Goal: Answer question/provide support: Share knowledge or assist other users

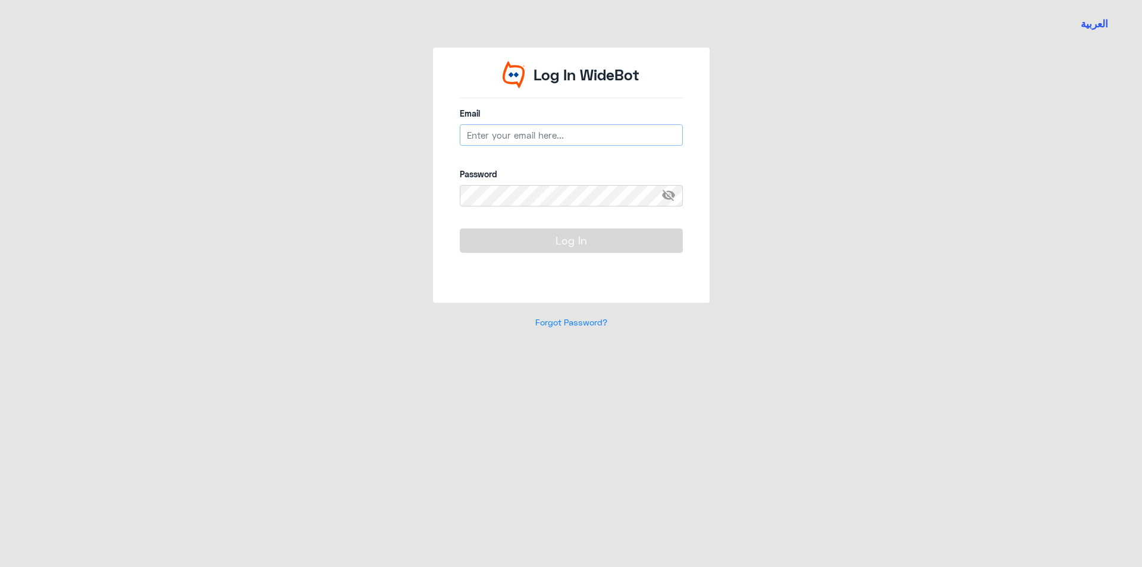
type input "[EMAIL_ADDRESS][DOMAIN_NAME]"
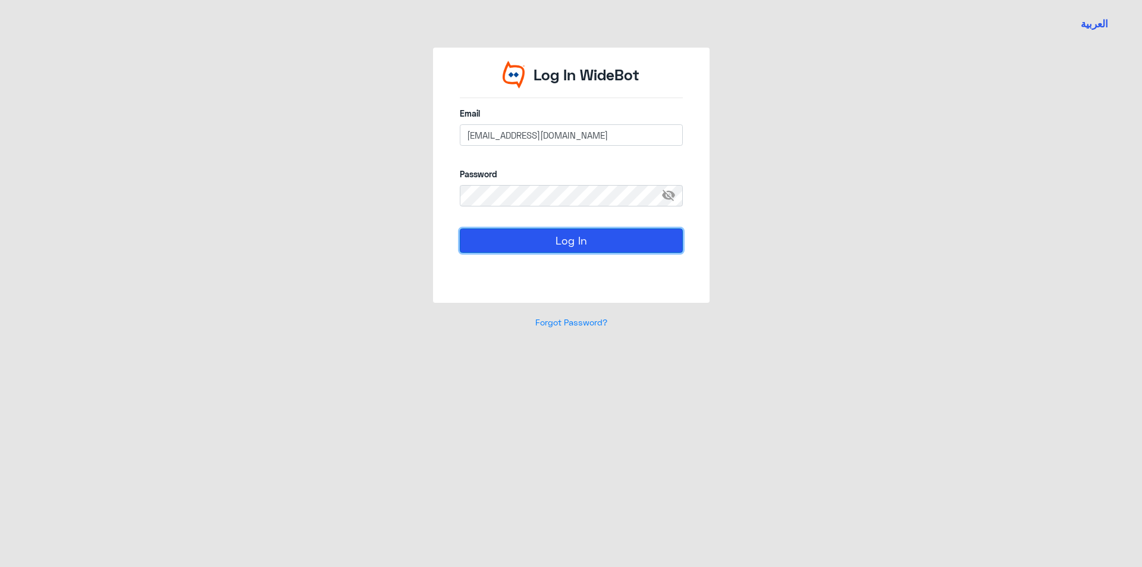
click at [534, 247] on button "Log In" at bounding box center [571, 240] width 223 height 24
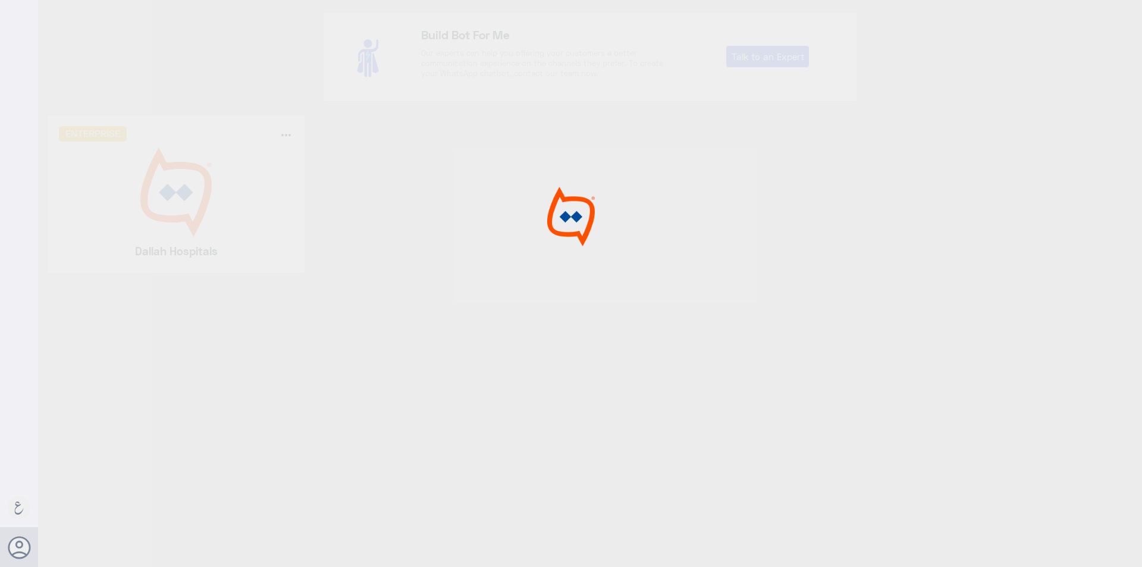
click at [170, 208] on div at bounding box center [571, 285] width 1142 height 570
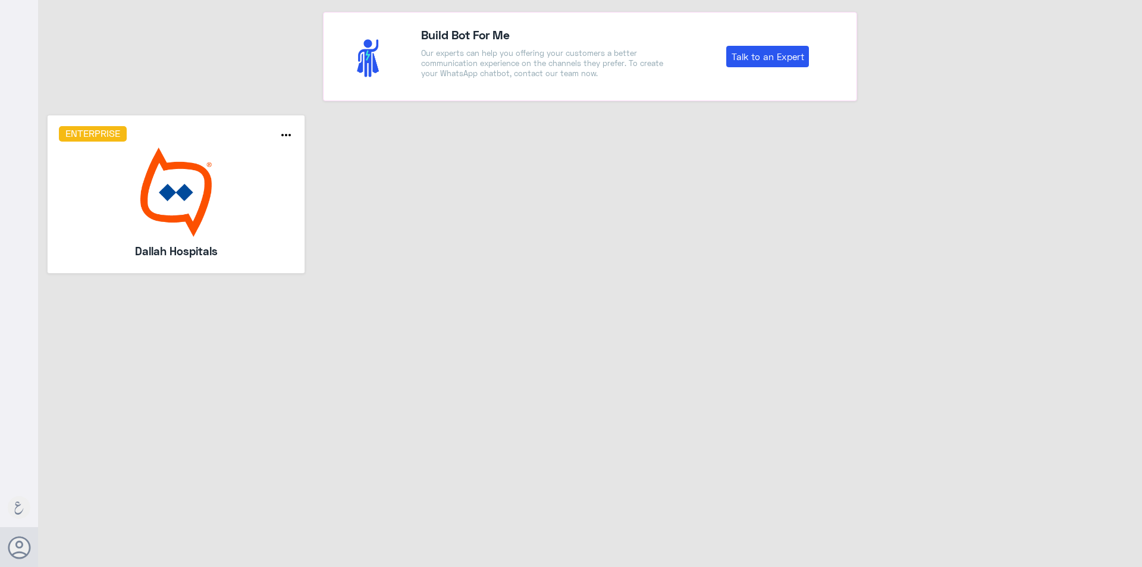
click at [170, 208] on img at bounding box center [176, 191] width 235 height 89
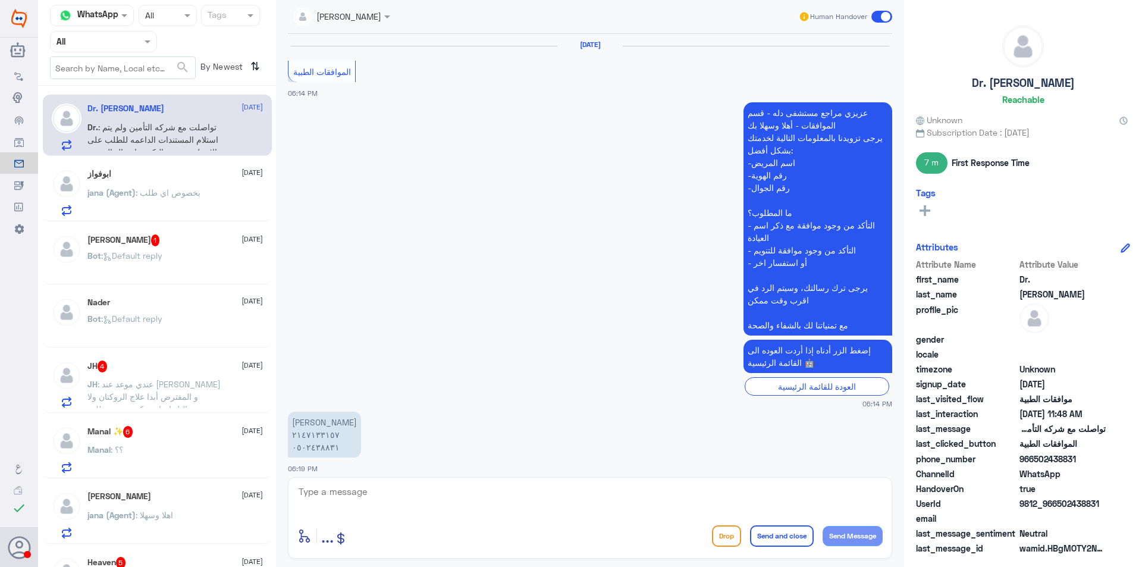
scroll to position [1172, 0]
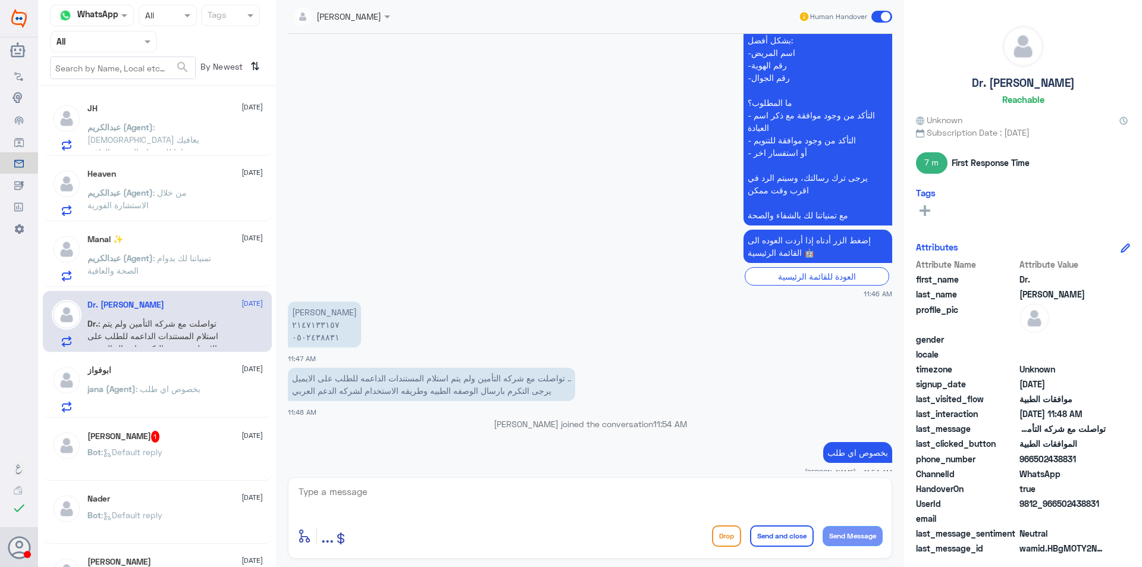
click at [99, 42] on input "text" at bounding box center [88, 41] width 65 height 14
click at [98, 137] on div "Your Team" at bounding box center [103, 148] width 107 height 27
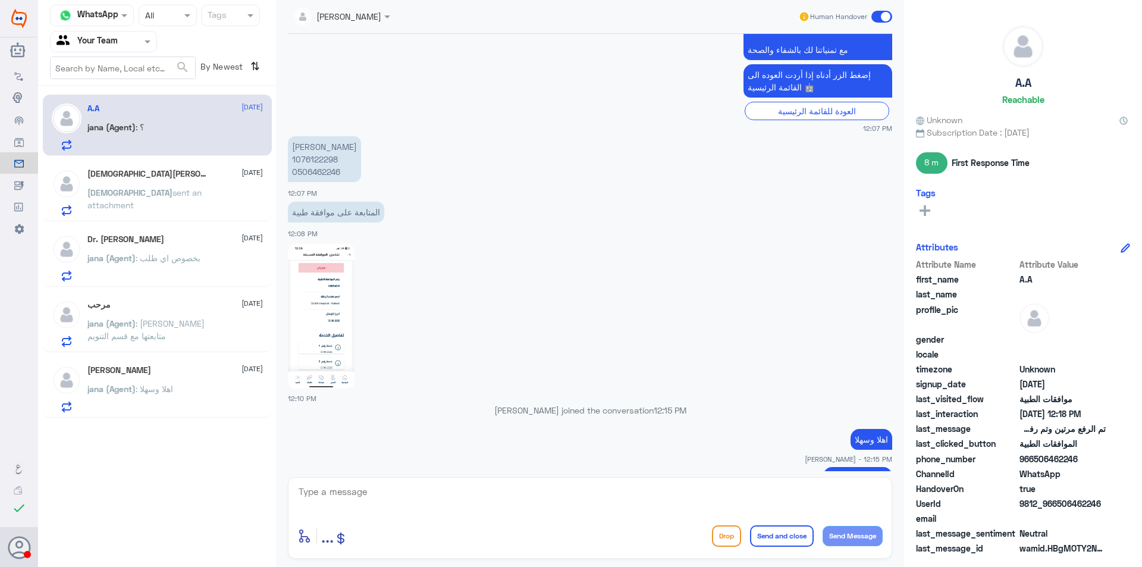
scroll to position [413, 0]
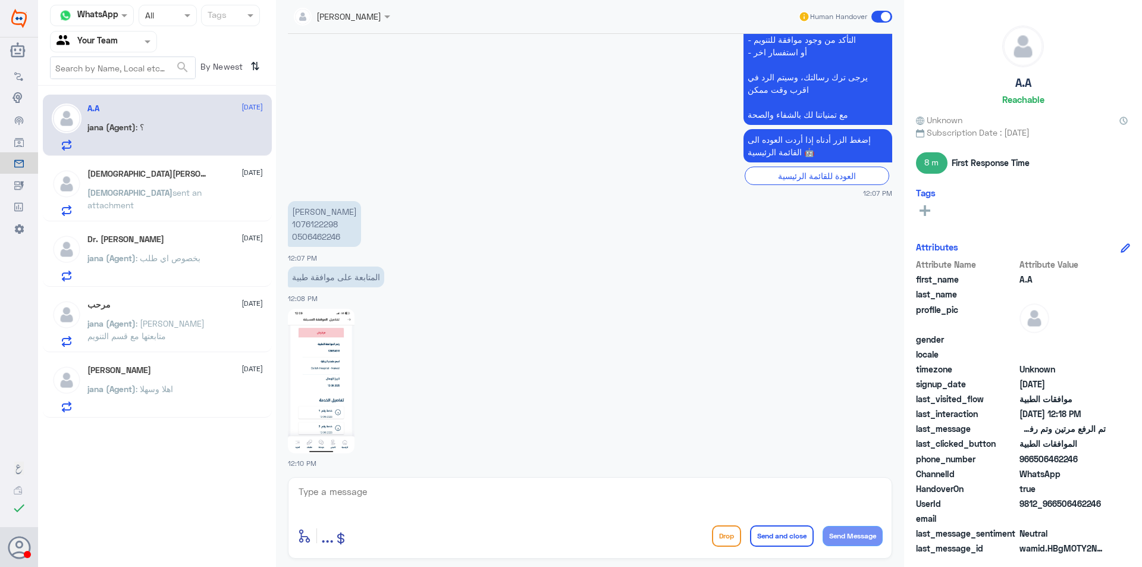
click at [311, 222] on p "[PERSON_NAME] 1076122298 0506462246" at bounding box center [324, 224] width 73 height 46
copy p "1076122298"
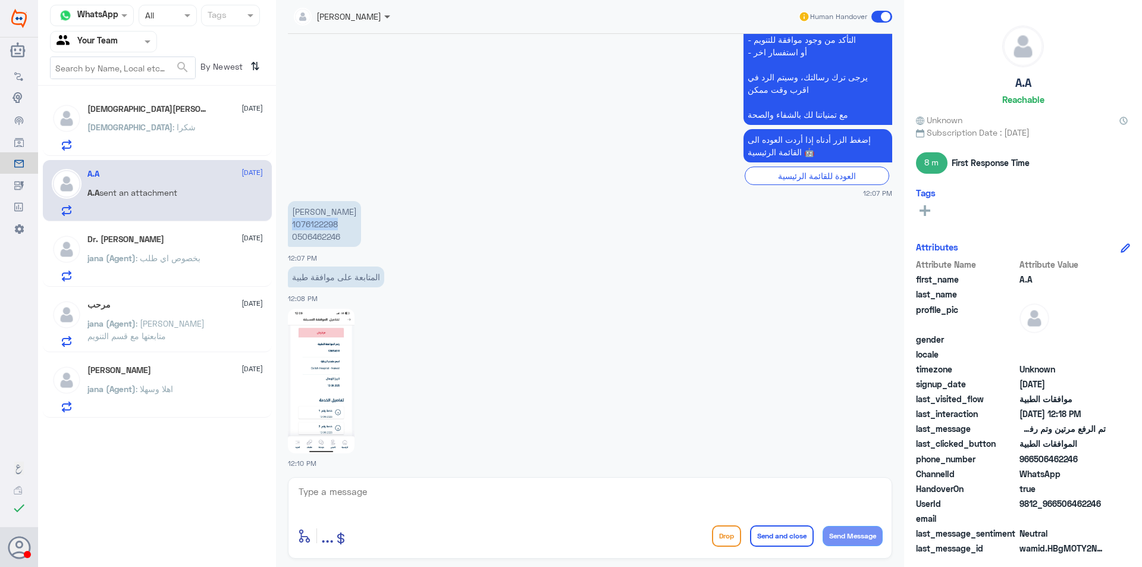
scroll to position [750, 0]
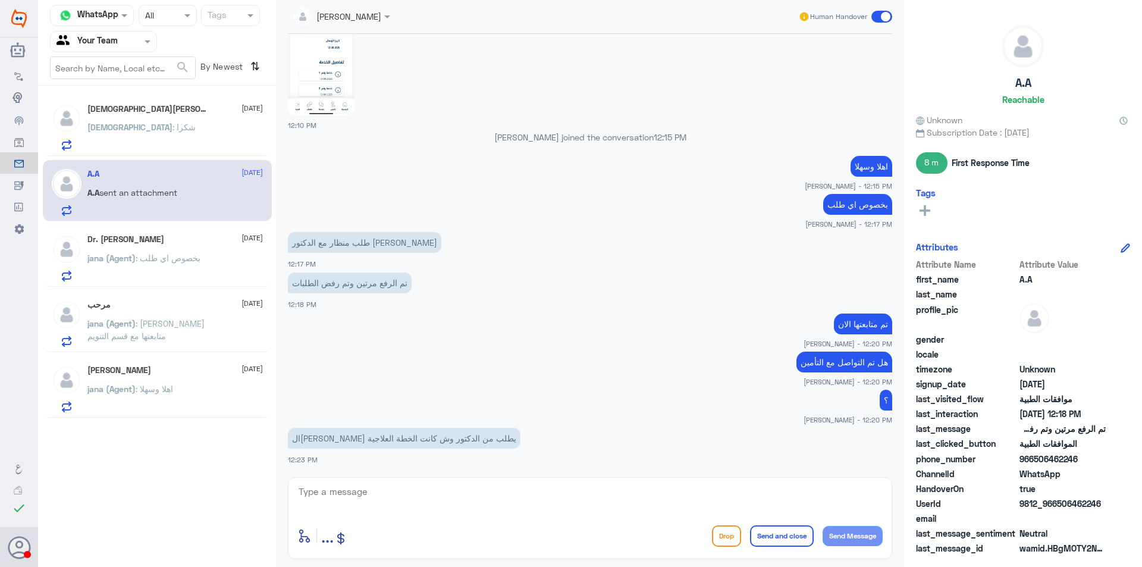
click at [186, 139] on div "[DEMOGRAPHIC_DATA] : شكرا" at bounding box center [174, 137] width 175 height 27
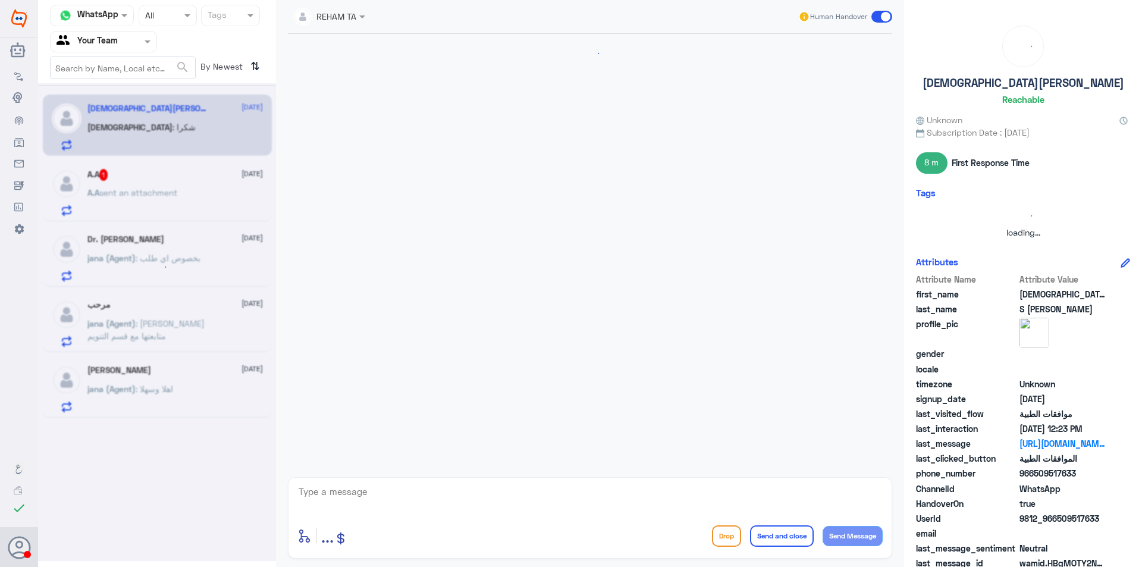
scroll to position [1067, 0]
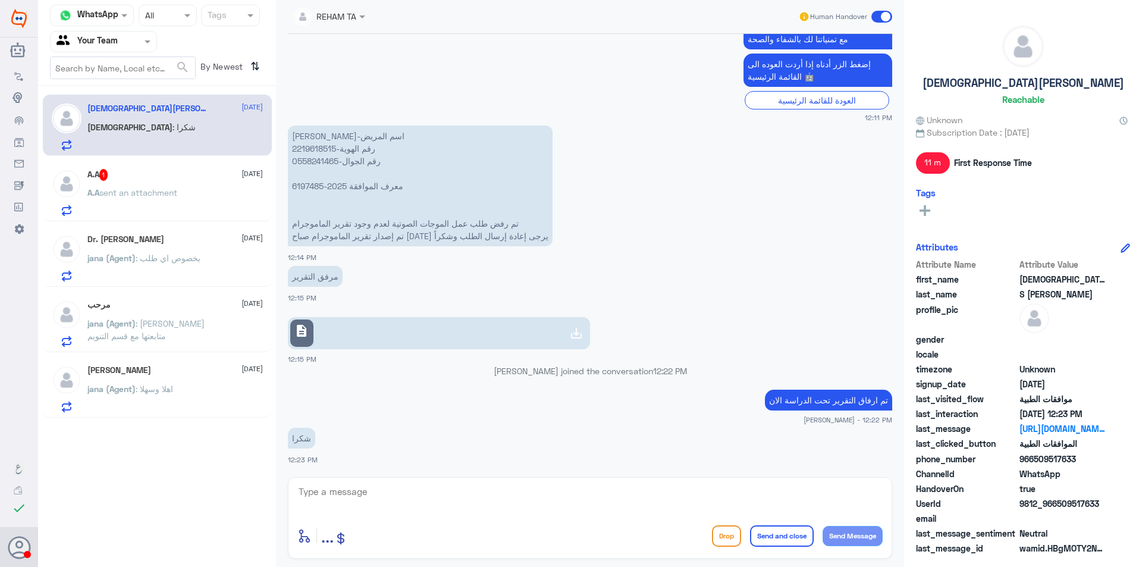
click at [186, 342] on p "jana (Agent) : [PERSON_NAME] متابعتها مع قسم التنويم" at bounding box center [154, 332] width 134 height 30
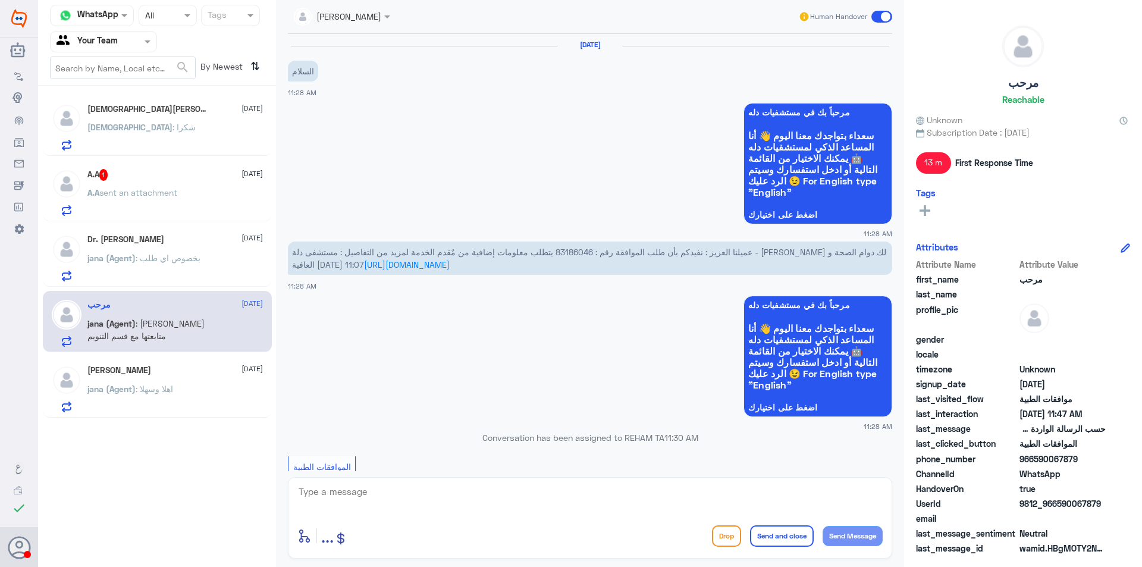
scroll to position [822, 0]
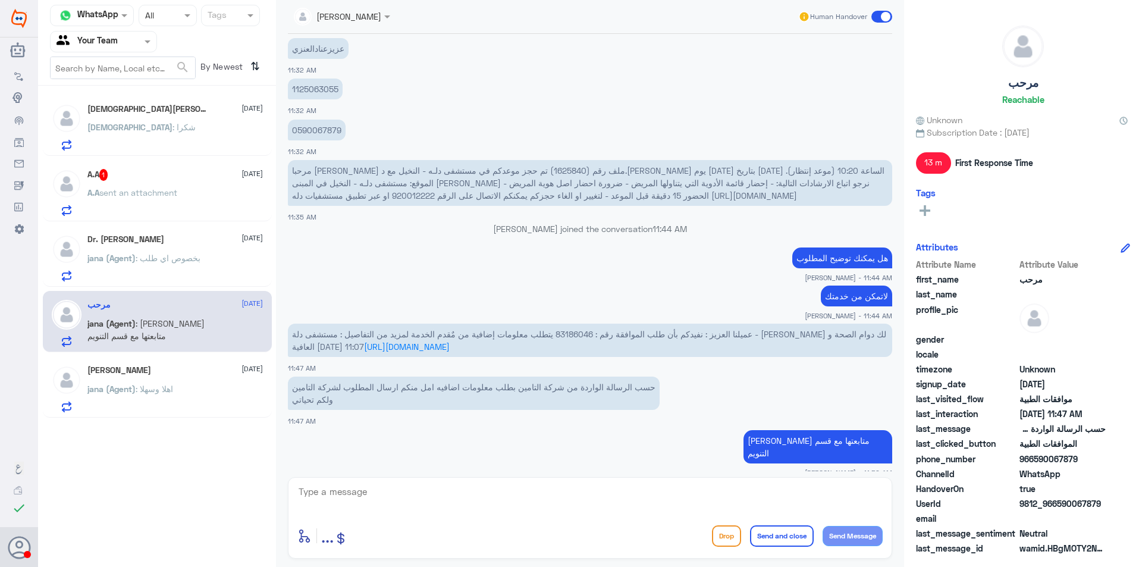
click at [197, 388] on div "jana (Agent) : اهلا وسهلا" at bounding box center [174, 398] width 175 height 27
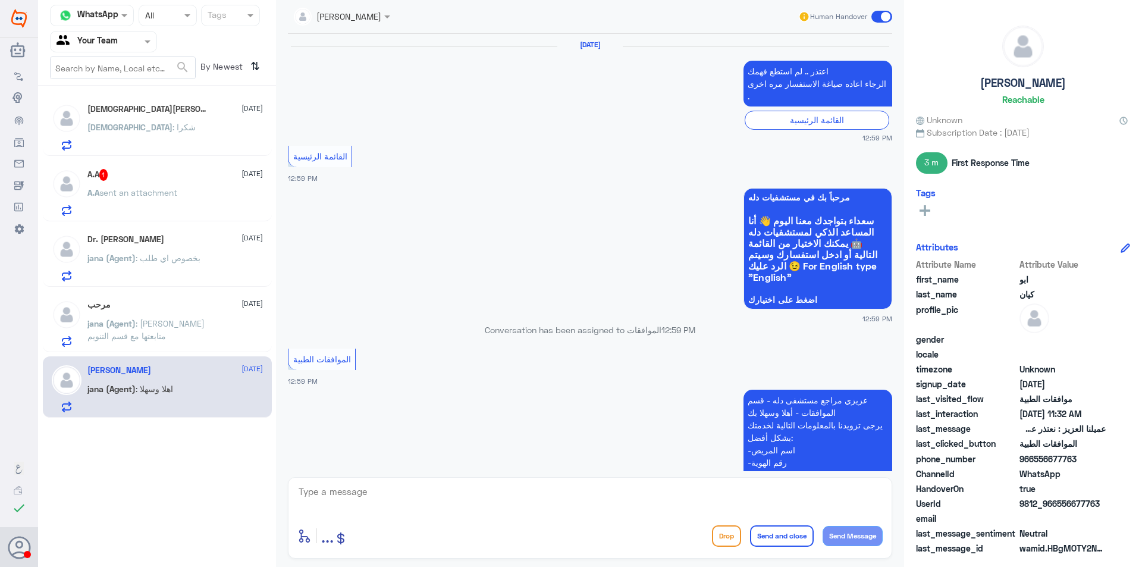
scroll to position [1149, 0]
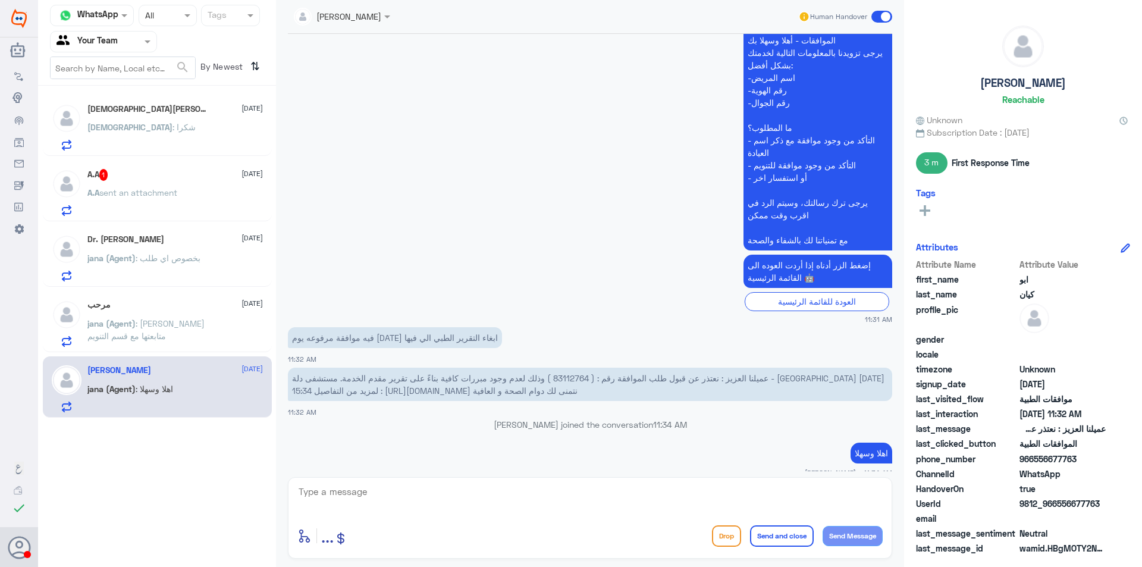
click at [667, 373] on span "عميلنا العزيز : نعتذر عن قبول طلب الموافقة رقم : ( 83112764 ) وذلك لعدم وجود مب…" at bounding box center [588, 384] width 592 height 23
copy span "83112764"
click at [118, 47] on input "text" at bounding box center [88, 41] width 65 height 14
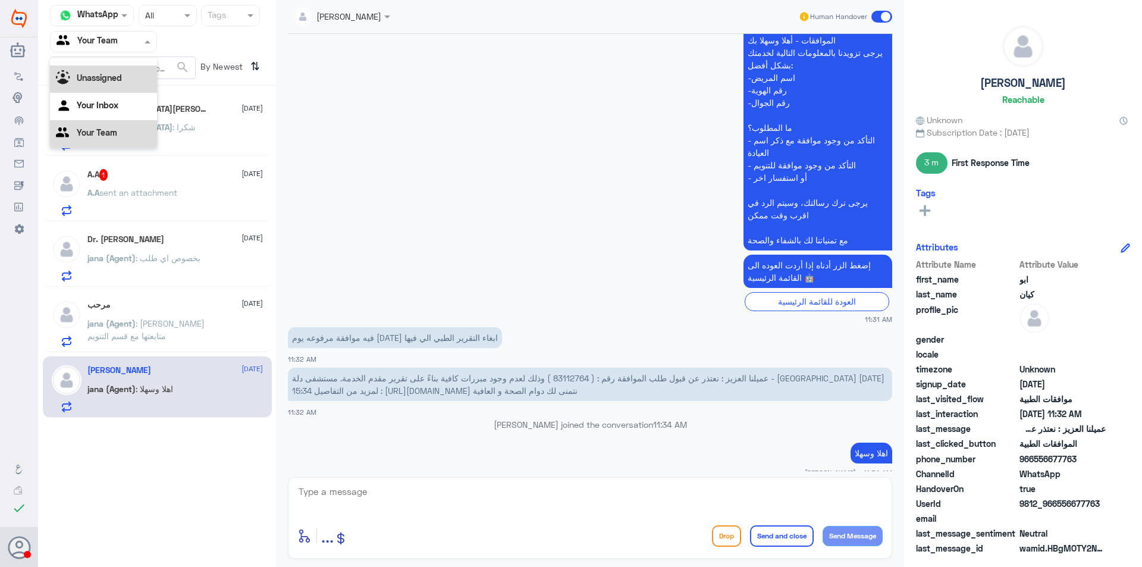
click at [96, 83] on b "Unassigned" at bounding box center [99, 78] width 45 height 10
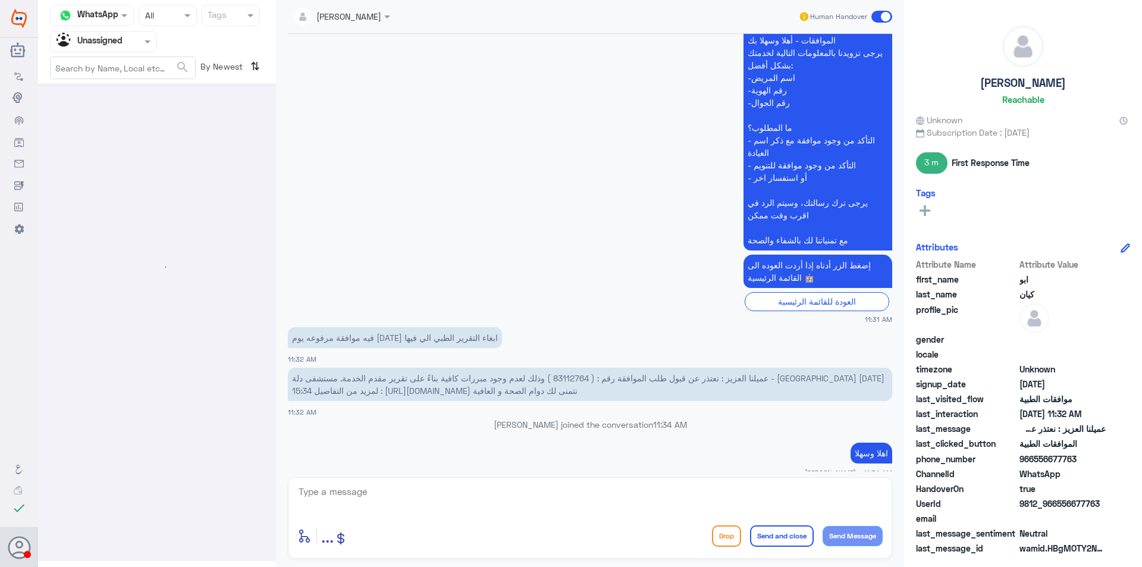
click at [119, 45] on input "text" at bounding box center [88, 41] width 65 height 14
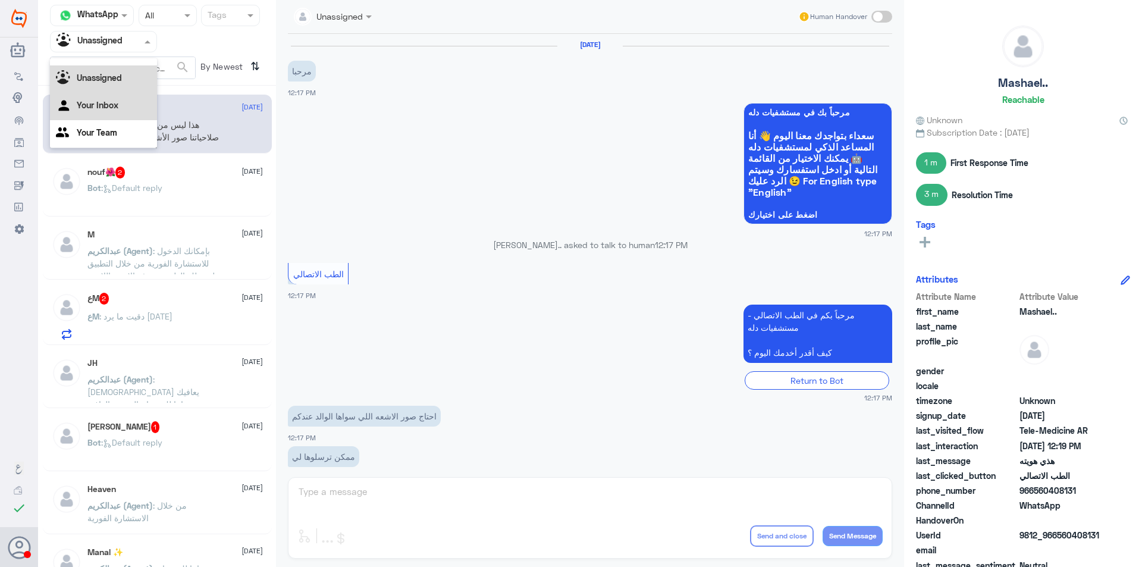
scroll to position [381, 0]
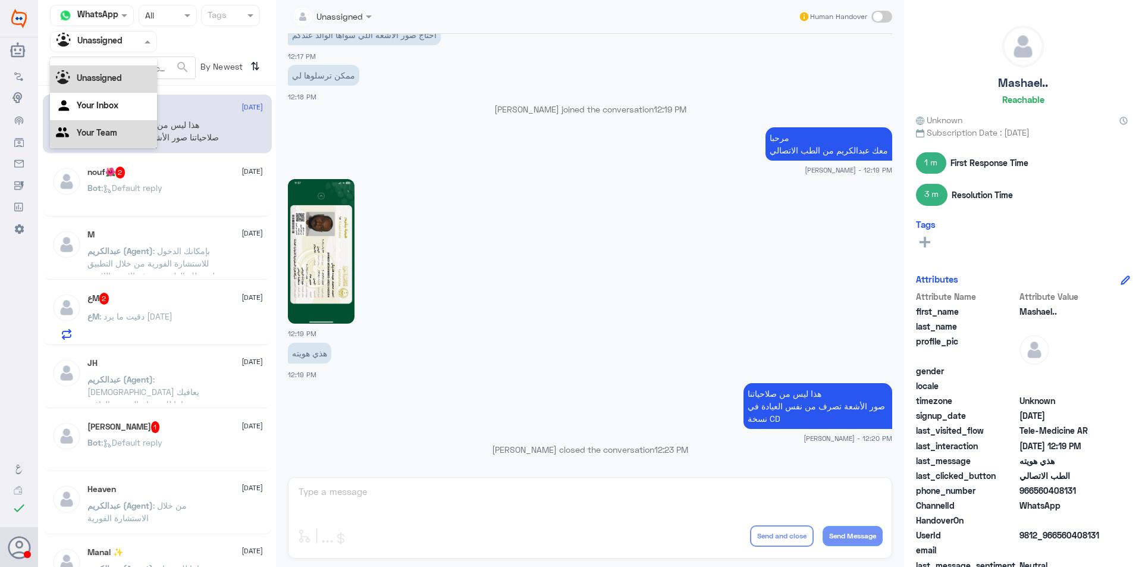
click at [132, 128] on div "Your Team" at bounding box center [103, 133] width 107 height 27
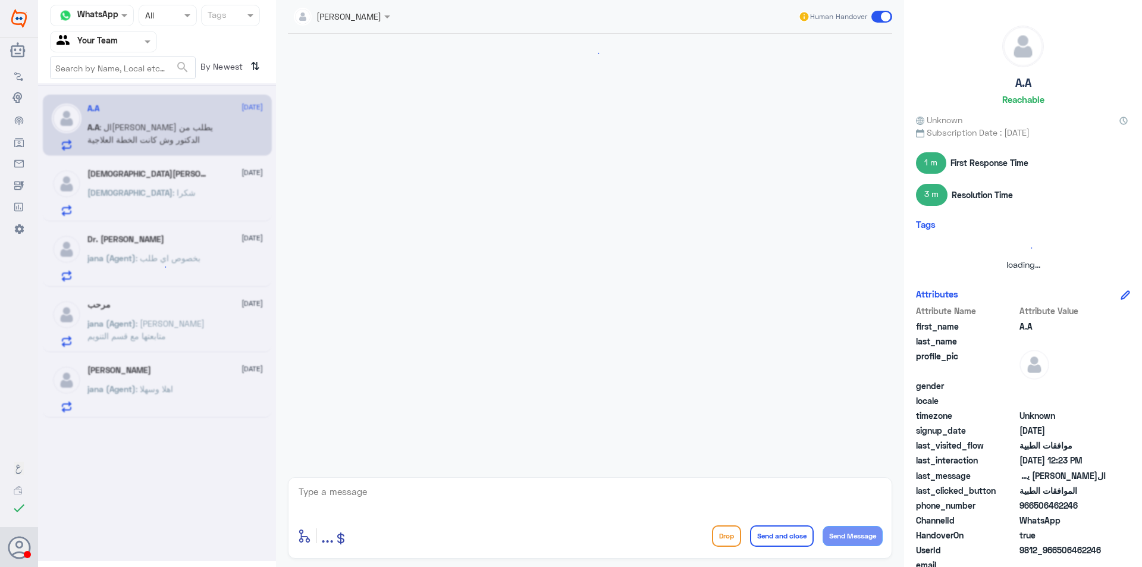
scroll to position [750, 0]
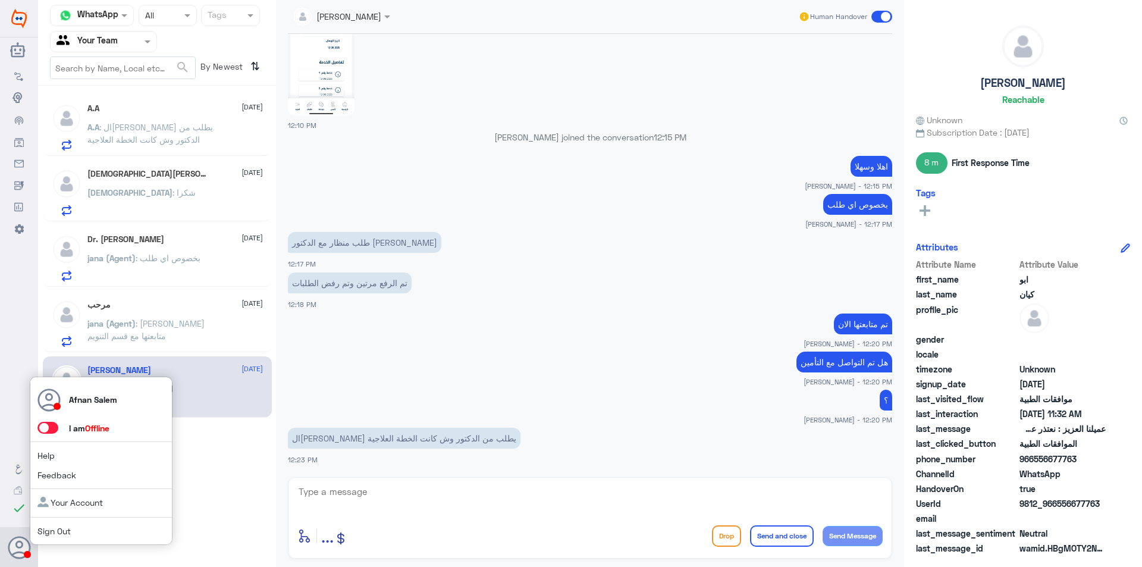
click at [51, 535] on link "Sign Out" at bounding box center [53, 531] width 33 height 10
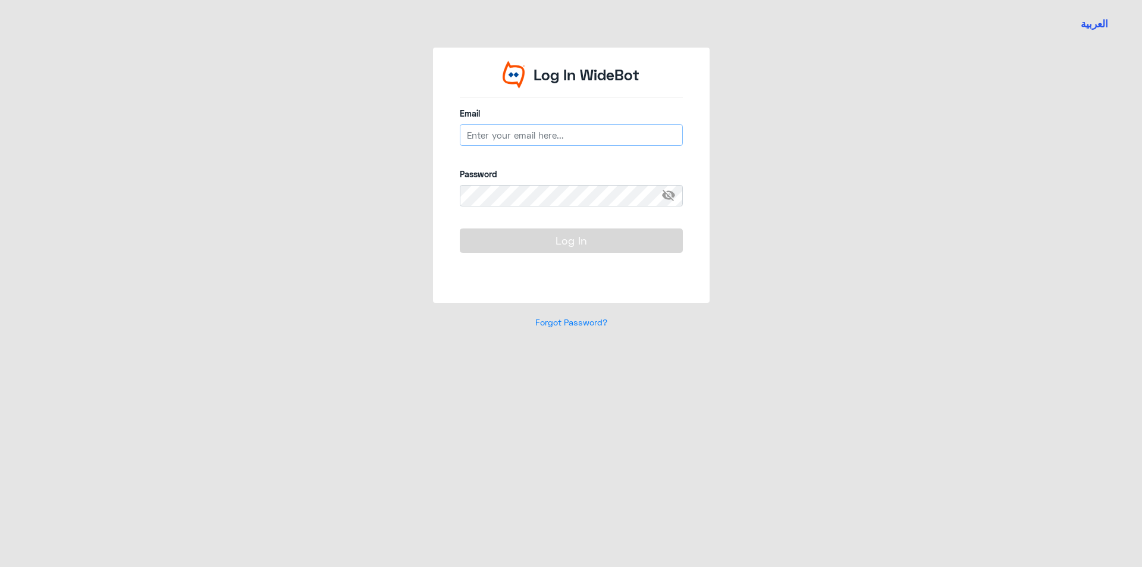
type input "[EMAIL_ADDRESS][DOMAIN_NAME]"
